Goal: Information Seeking & Learning: Learn about a topic

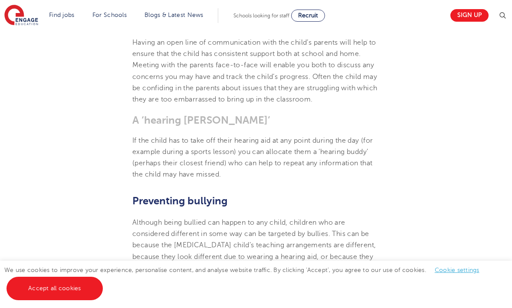
scroll to position [1799, 0]
